Goal: Transaction & Acquisition: Purchase product/service

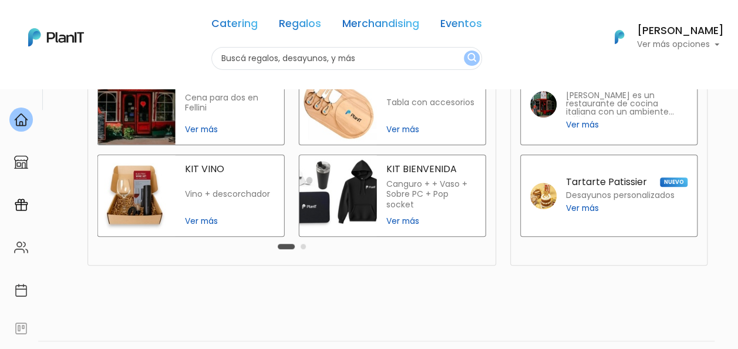
scroll to position [352, 0]
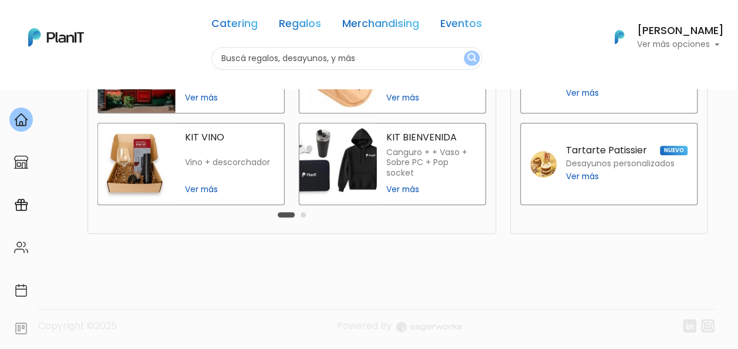
scroll to position [361, 0]
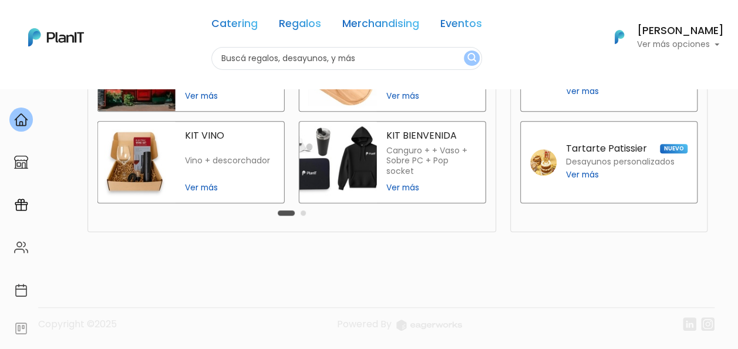
click at [579, 171] on span "Ver más" at bounding box center [582, 174] width 33 height 12
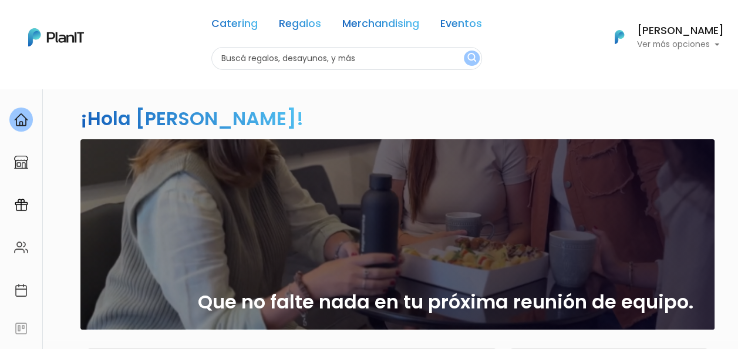
scroll to position [0, 0]
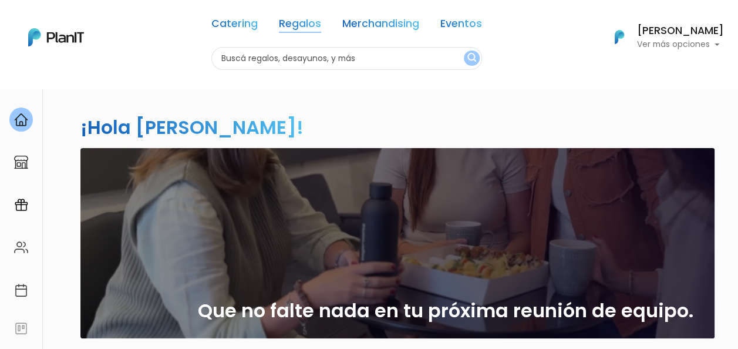
click at [283, 21] on link "Regalos" at bounding box center [300, 26] width 42 height 14
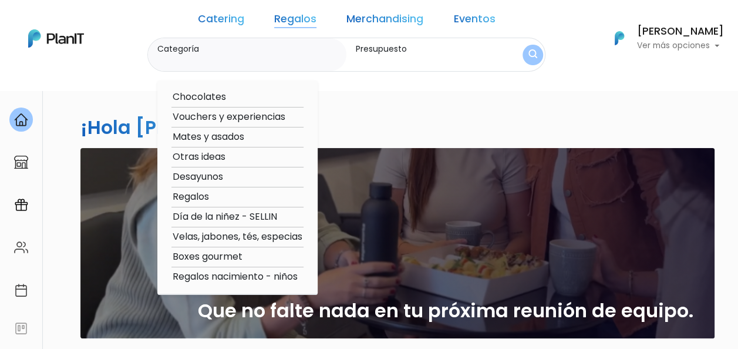
click at [204, 156] on option "Otras ideas" at bounding box center [237, 157] width 132 height 15
type input "Otras ideas"
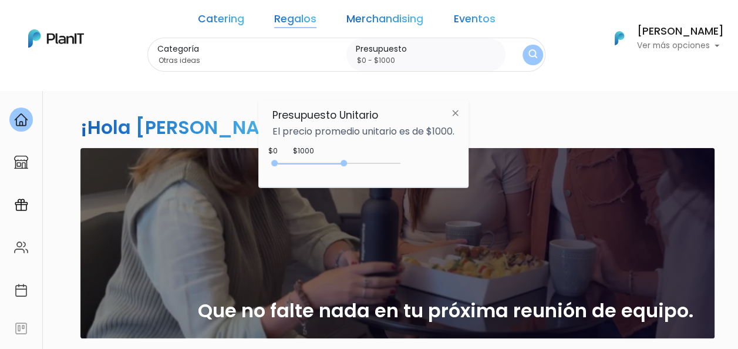
click at [346, 162] on div "0 : 2800 0 2800" at bounding box center [338, 166] width 123 height 12
click at [366, 160] on div "0 : 3600 0 3600" at bounding box center [338, 166] width 123 height 12
type input "$0 - Más de $5000"
drag, startPoint x: 362, startPoint y: 161, endPoint x: 402, endPoint y: 156, distance: 40.3
click at [402, 156] on div "+$5000 $0 0 : 5000 0 5000 0,5000" at bounding box center [363, 165] width 182 height 23
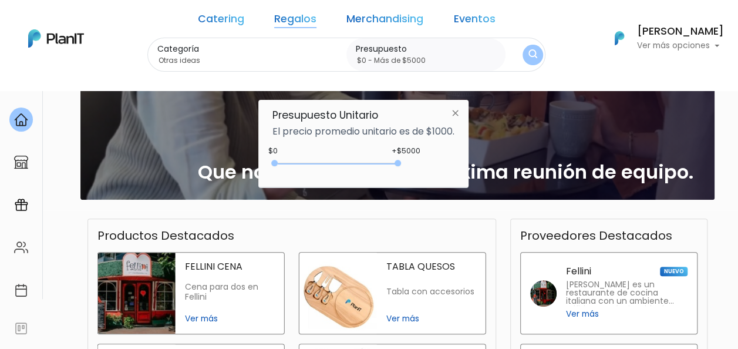
scroll to position [293, 0]
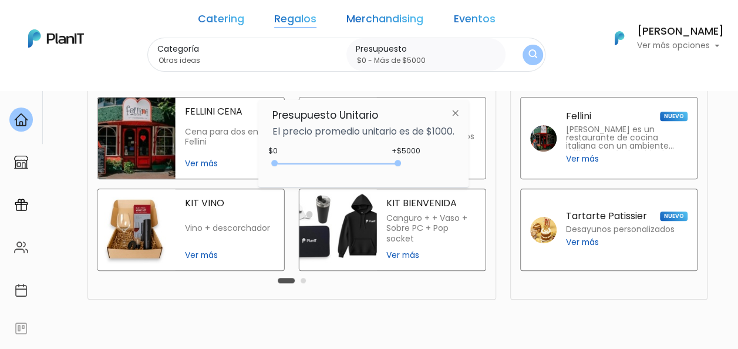
click at [455, 110] on img at bounding box center [455, 112] width 22 height 21
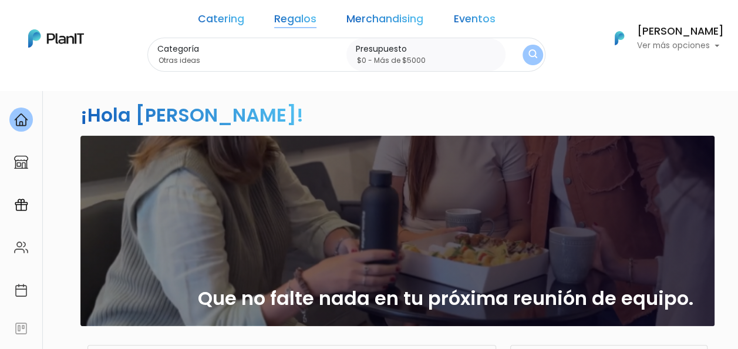
scroll to position [0, 0]
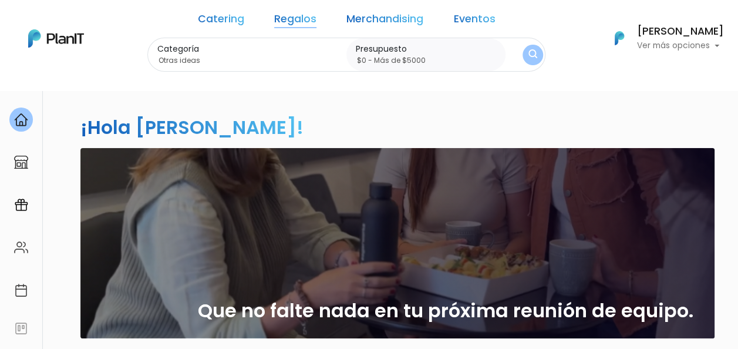
click at [526, 49] on img "submit" at bounding box center [532, 55] width 13 height 16
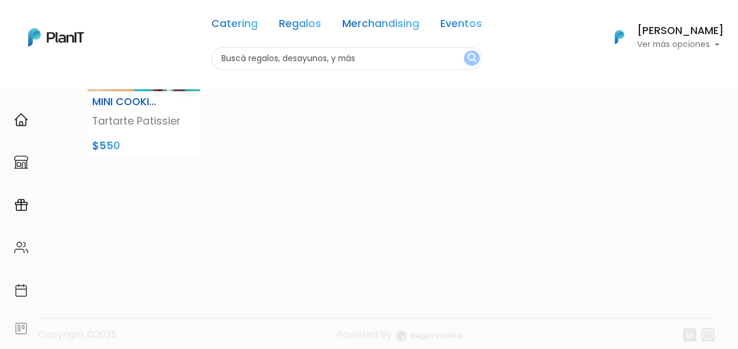
scroll to position [393, 0]
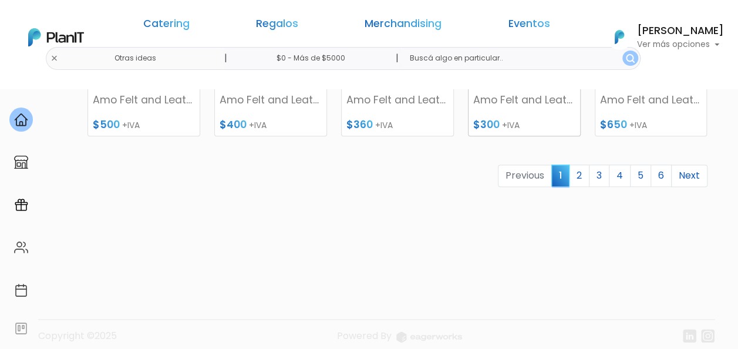
scroll to position [677, 0]
